Goal: Contribute content

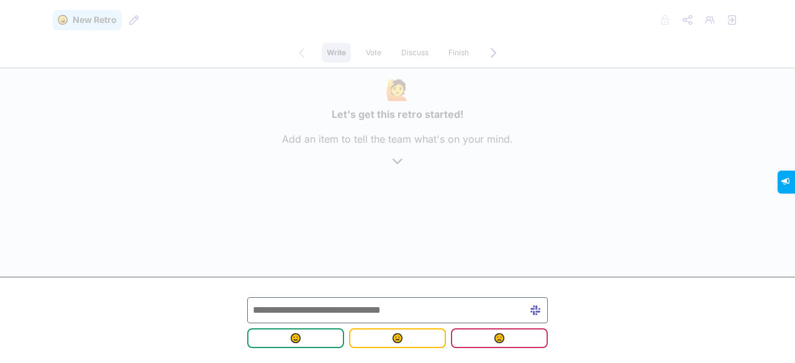
click at [286, 309] on input "text" at bounding box center [397, 310] width 301 height 26
type input "*"
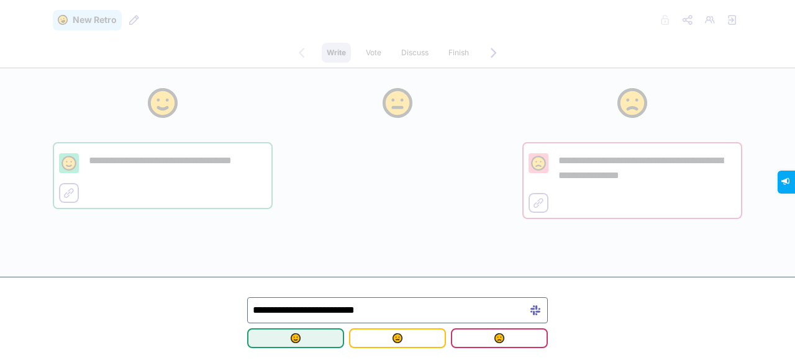
type input "**********"
click at [312, 341] on span "submit" at bounding box center [295, 338] width 77 height 10
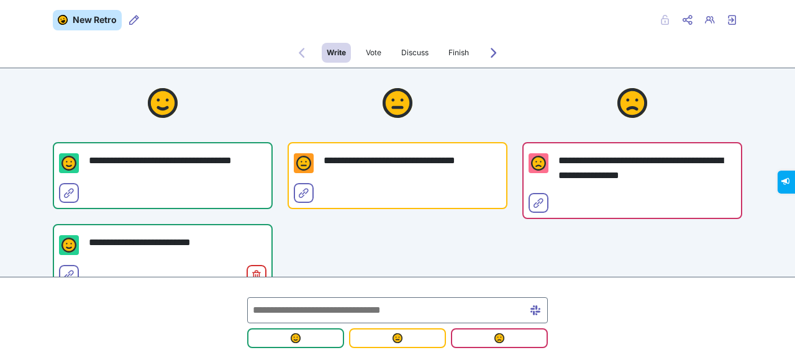
click at [296, 309] on input "text" at bounding box center [397, 310] width 301 height 26
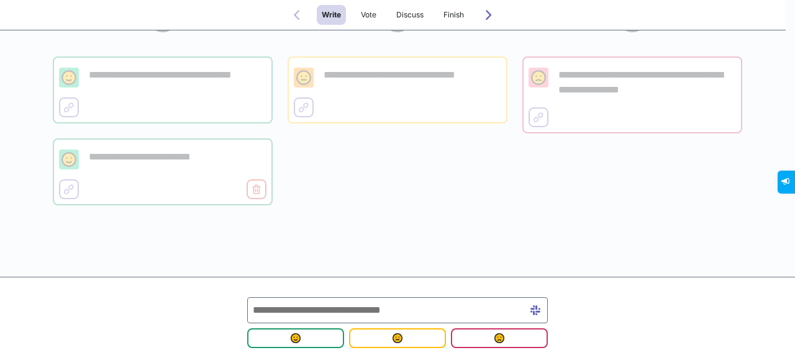
scroll to position [91, 0]
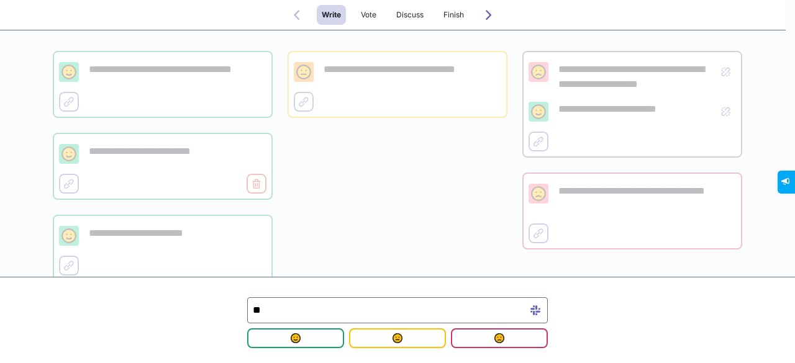
type input "*"
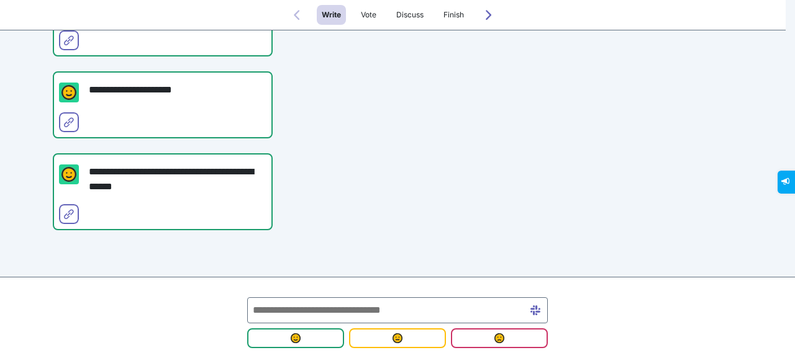
scroll to position [402, 0]
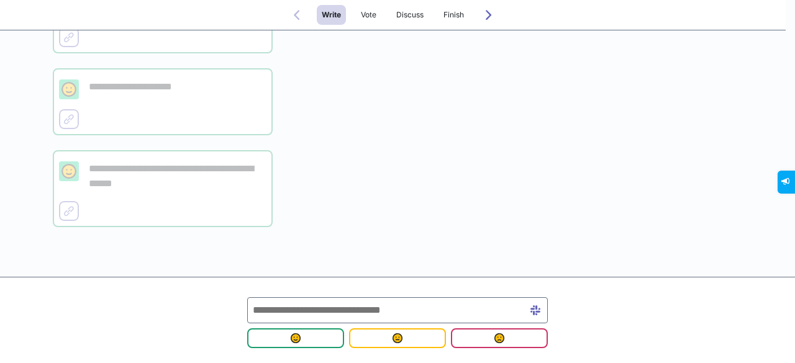
click at [274, 309] on input "text" at bounding box center [397, 310] width 301 height 26
type input "*"
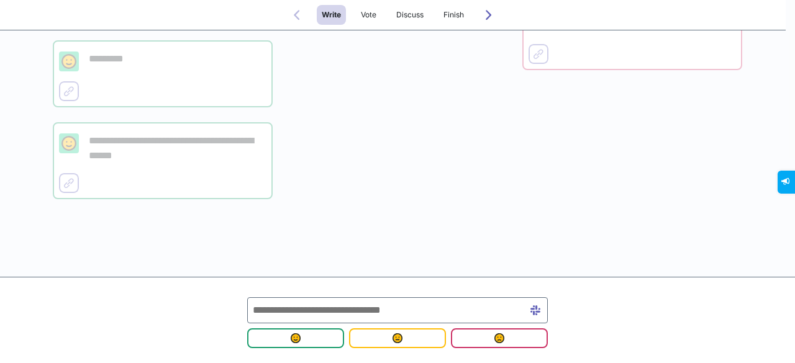
scroll to position [377, 0]
type input "*"
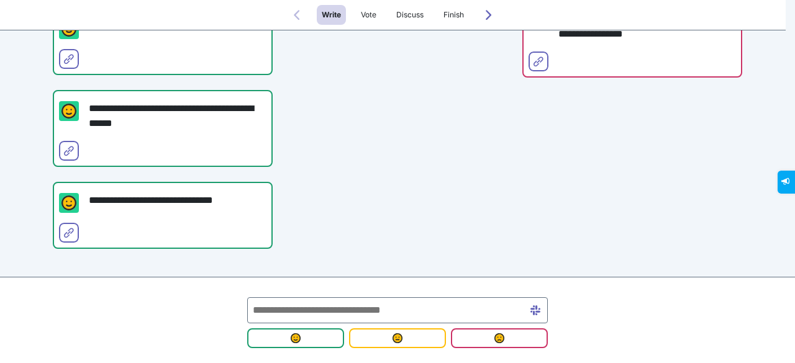
scroll to position [456, 0]
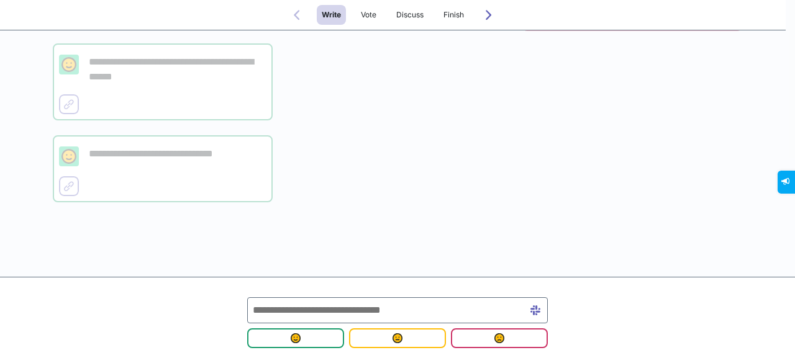
click at [297, 312] on input "text" at bounding box center [397, 310] width 301 height 26
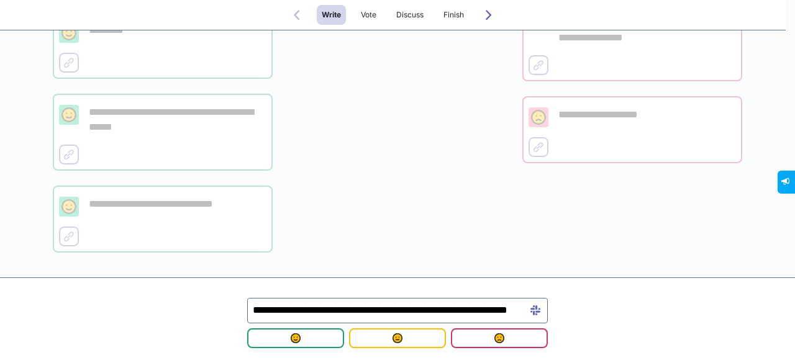
scroll to position [0, 51]
type input "**********"
click at [278, 338] on span "submit" at bounding box center [295, 338] width 77 height 10
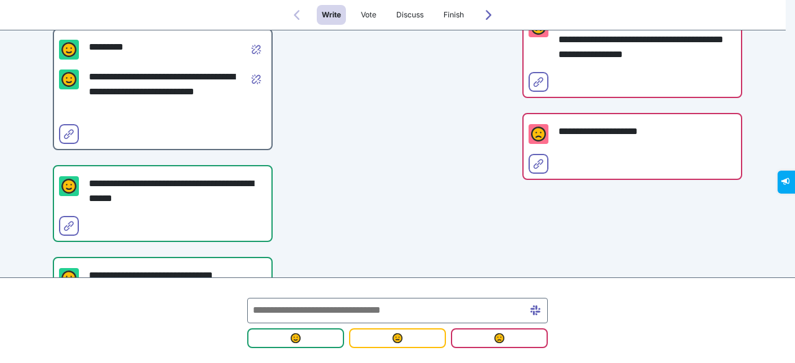
scroll to position [451, 0]
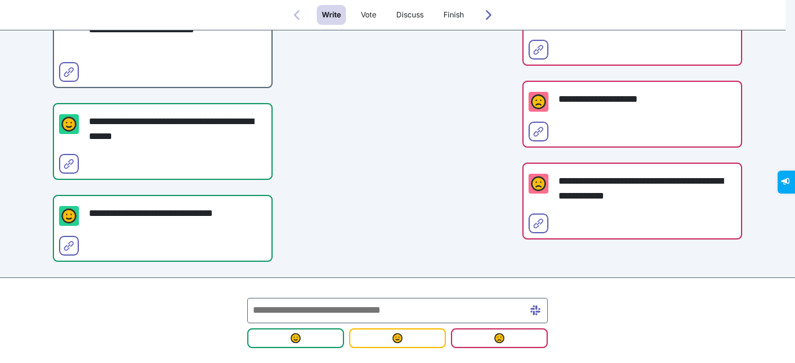
click at [322, 310] on input "text" at bounding box center [397, 310] width 301 height 25
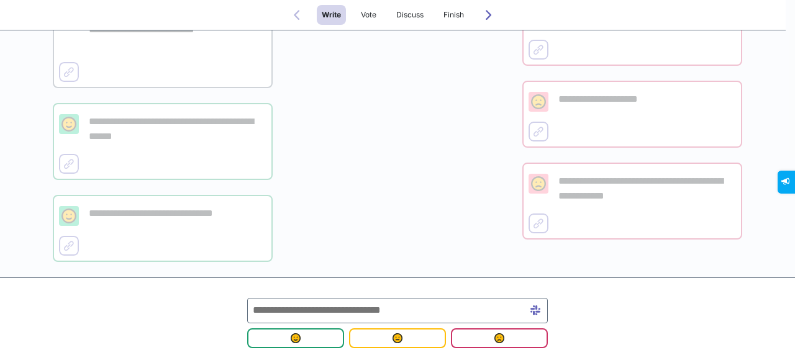
type input "*"
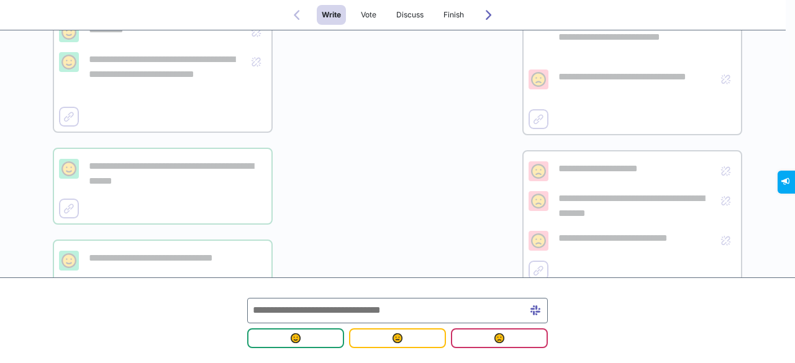
scroll to position [466, 0]
